Goal: Task Accomplishment & Management: Manage account settings

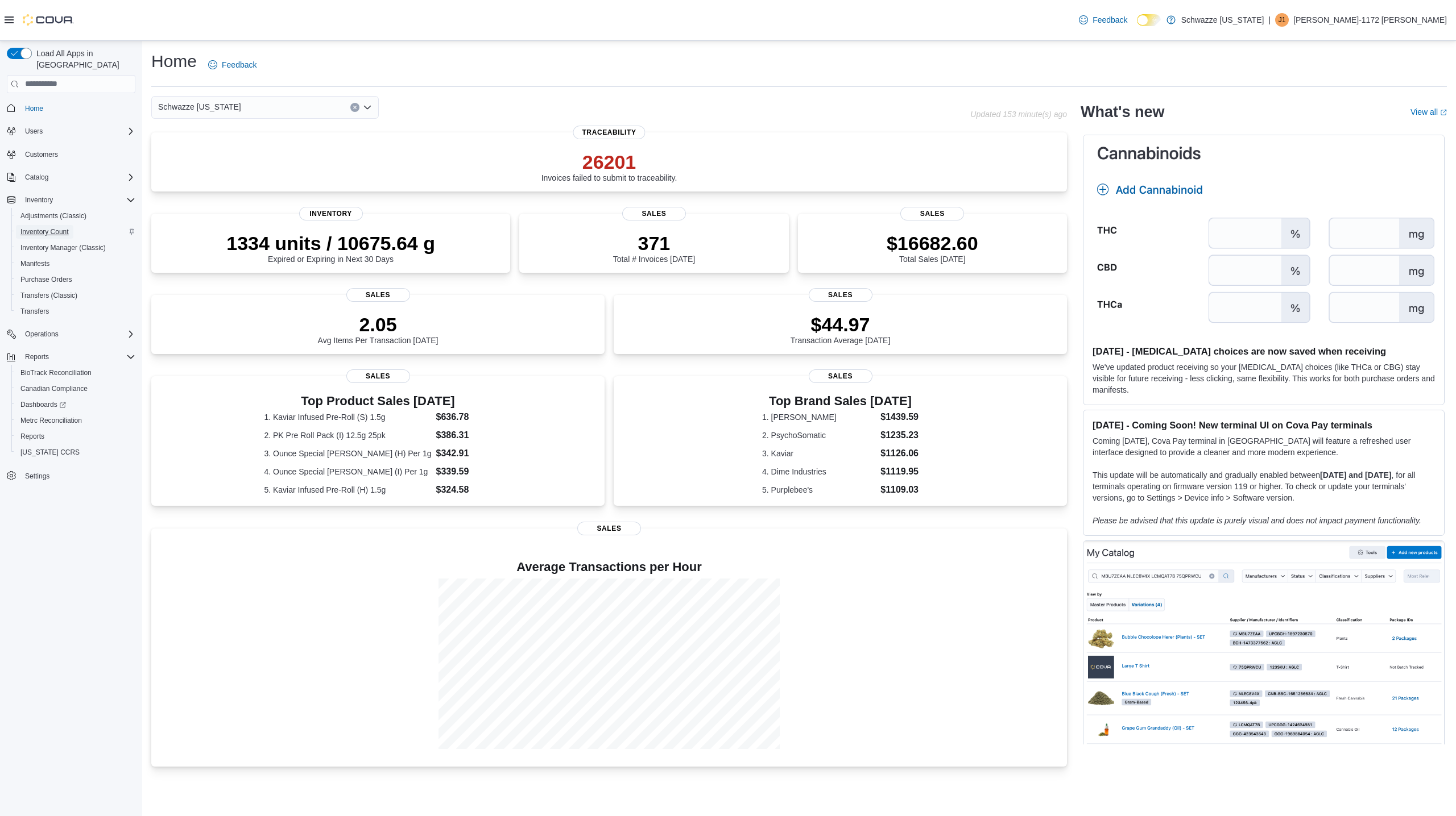
click at [48, 227] on span "Inventory Count" at bounding box center [44, 232] width 48 height 9
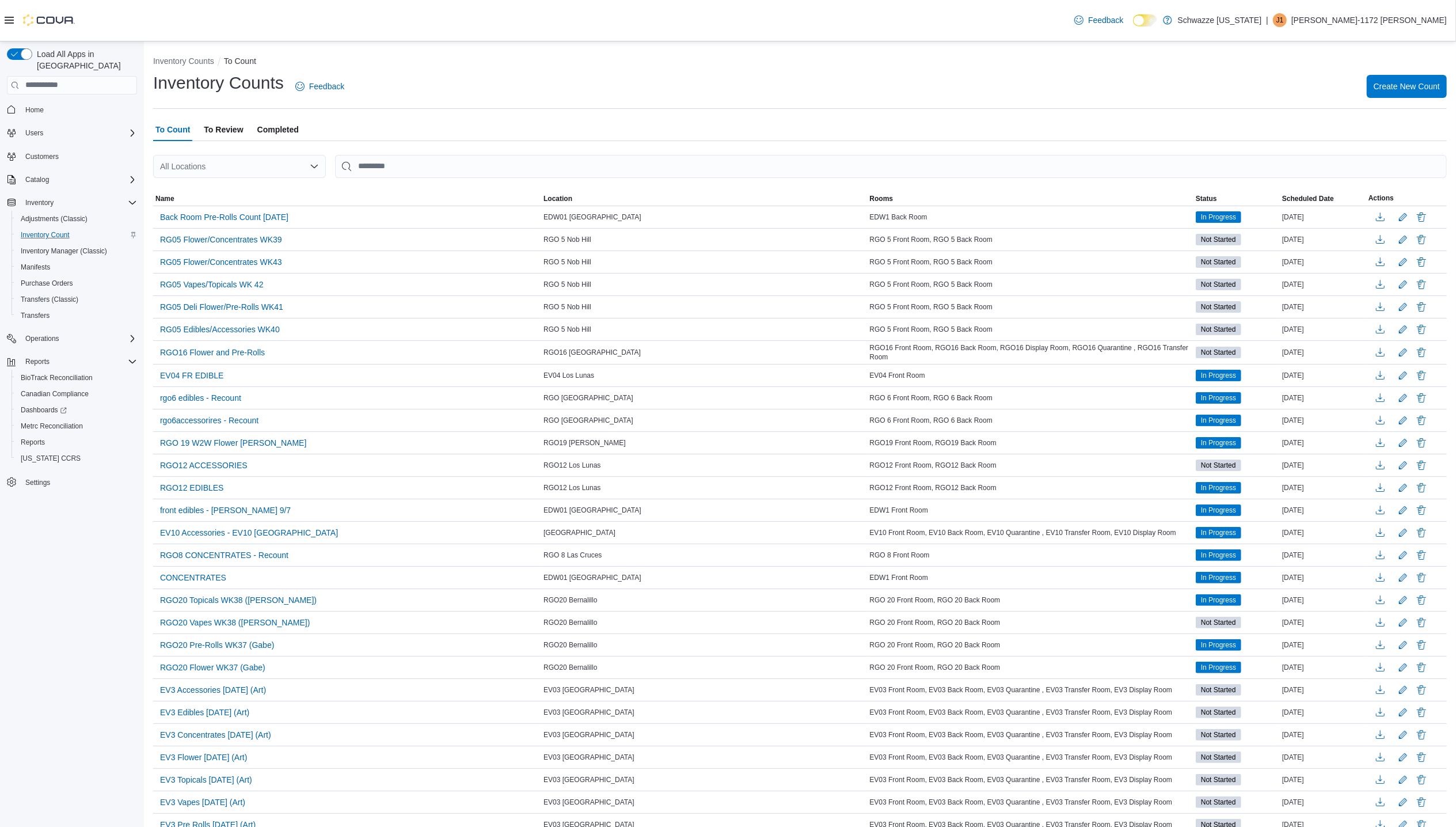
click at [235, 132] on span "To Review" at bounding box center [223, 129] width 39 height 23
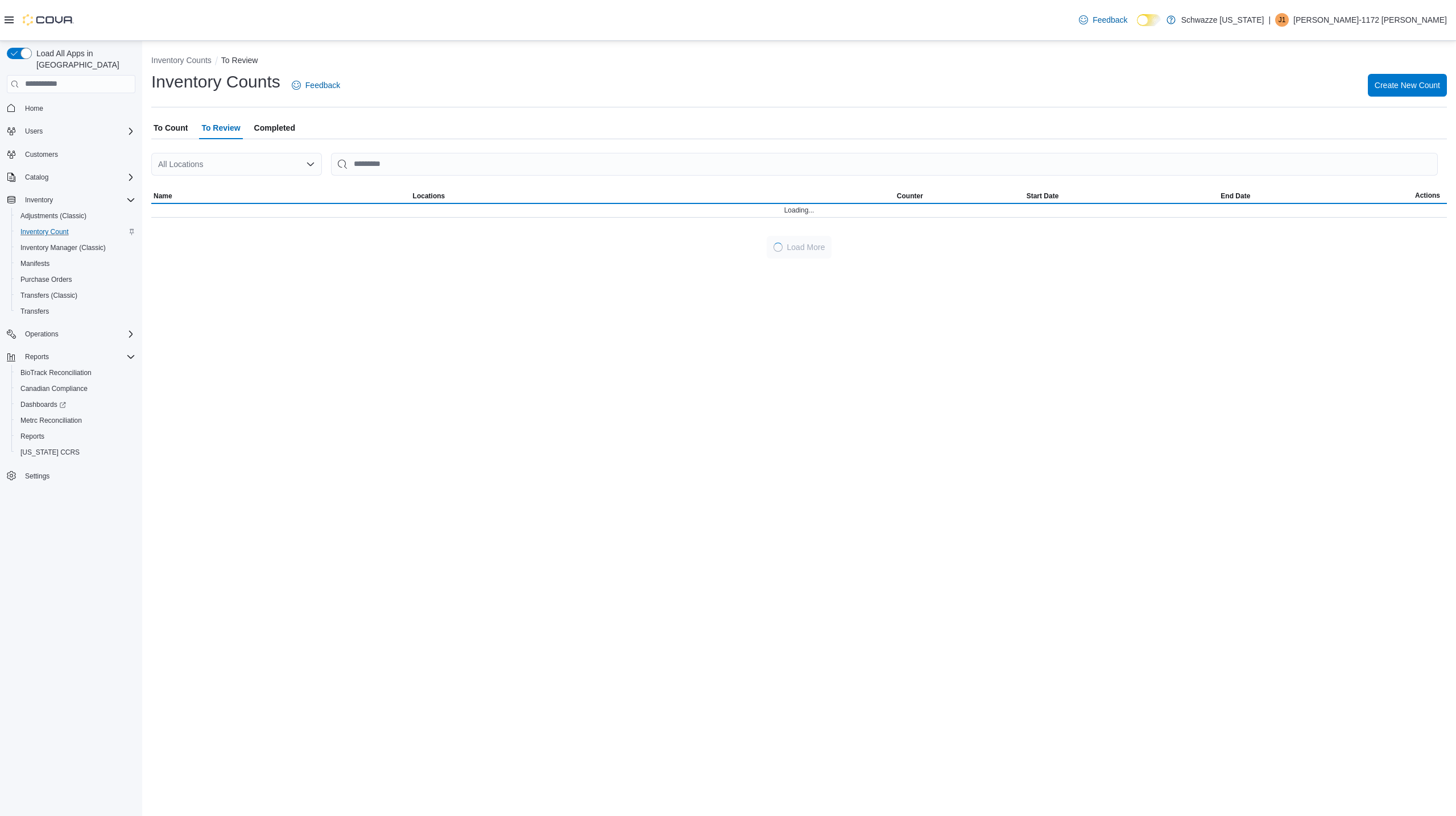
click at [308, 164] on icon "Open list of options" at bounding box center [310, 164] width 9 height 9
click at [240, 193] on span "[GEOGRAPHIC_DATA][PERSON_NAME]" at bounding box center [269, 193] width 149 height 12
